Goal: Check status

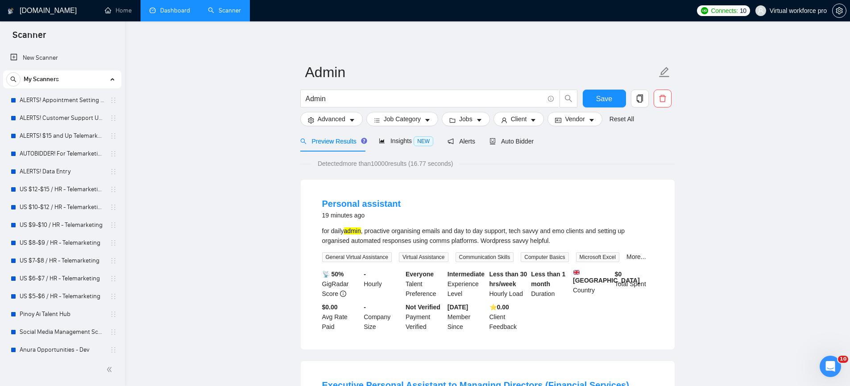
click at [178, 14] on link "Dashboard" at bounding box center [169, 11] width 41 height 8
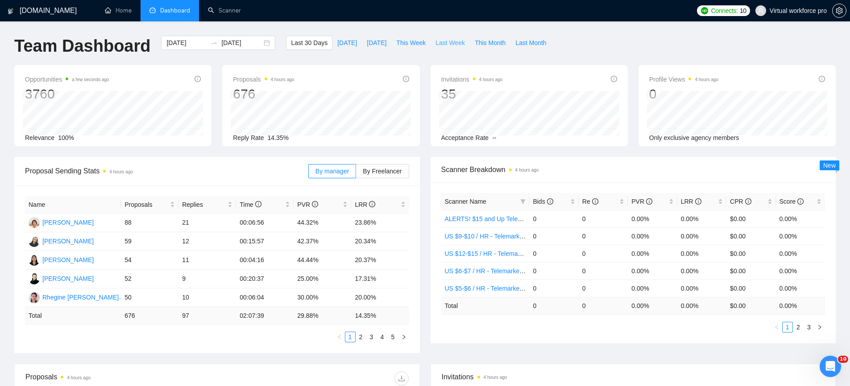
click at [462, 45] on span "Last Week" at bounding box center [449, 43] width 29 height 10
type input "[DATE]"
drag, startPoint x: 410, startPoint y: 43, endPoint x: 411, endPoint y: 57, distance: 14.3
click at [411, 57] on div "Last 30 Days [DATE] [DATE] This Week Last Week This Month Last Month" at bounding box center [419, 50] width 276 height 29
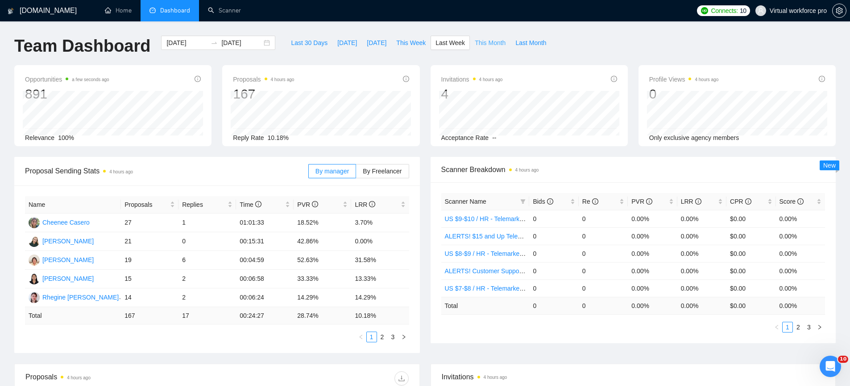
click at [486, 46] on span "This Month" at bounding box center [490, 43] width 31 height 10
type input "[DATE]"
click at [371, 340] on link "2" at bounding box center [372, 337] width 10 height 10
click at [359, 338] on link "1" at bounding box center [361, 337] width 10 height 10
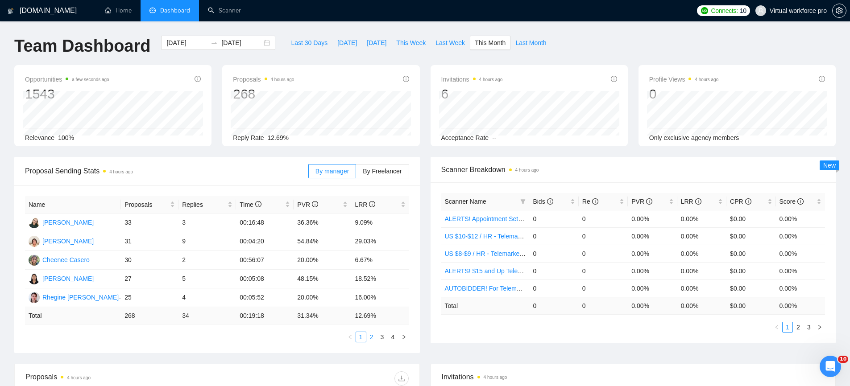
click at [369, 338] on link "2" at bounding box center [372, 337] width 10 height 10
click at [384, 339] on link "3" at bounding box center [382, 337] width 10 height 10
click at [394, 338] on link "4" at bounding box center [393, 337] width 10 height 10
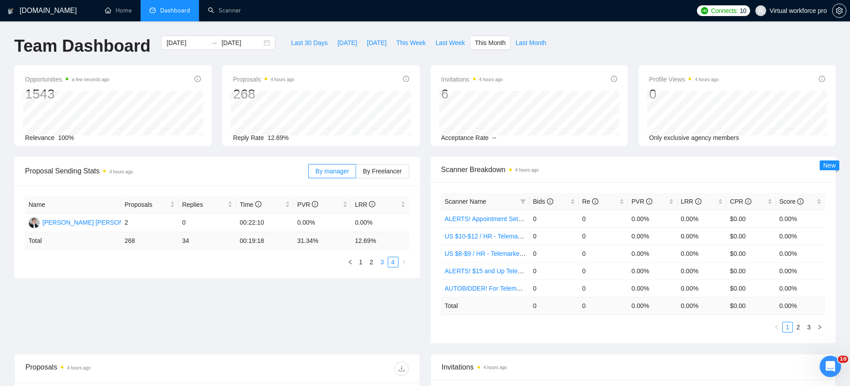
click at [383, 263] on link "3" at bounding box center [382, 262] width 10 height 10
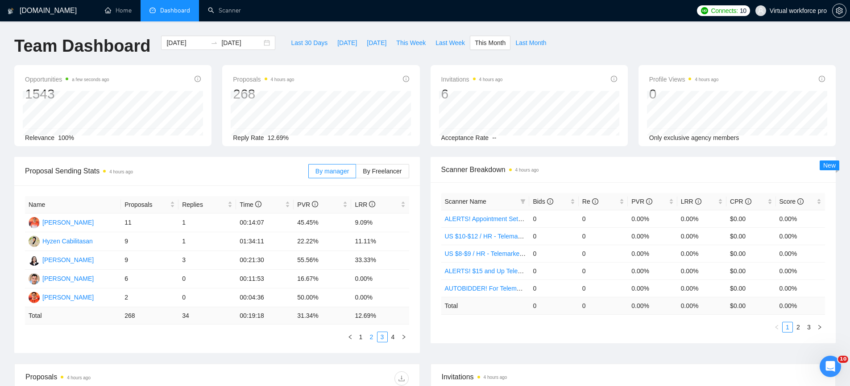
click at [371, 338] on link "2" at bounding box center [372, 337] width 10 height 10
click at [362, 339] on link "1" at bounding box center [361, 337] width 10 height 10
